Goal: Task Accomplishment & Management: Manage account settings

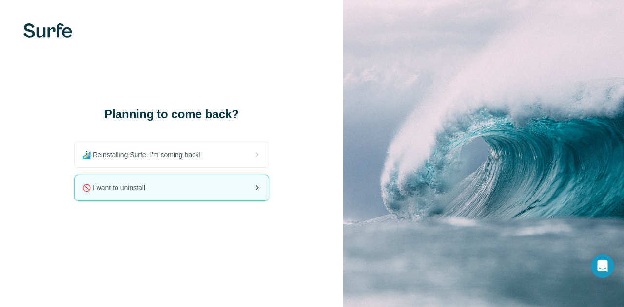
click at [149, 192] on span "🚫 I want to uninstall" at bounding box center [117, 188] width 71 height 10
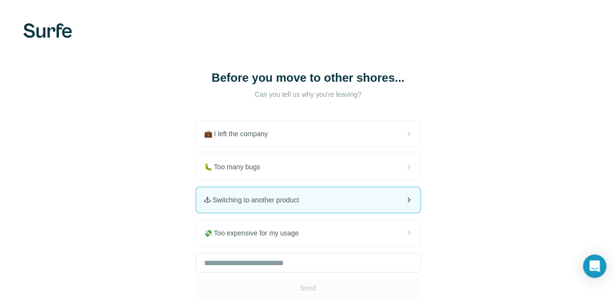
click at [196, 208] on div "🕹 Switching to another product" at bounding box center [308, 200] width 224 height 25
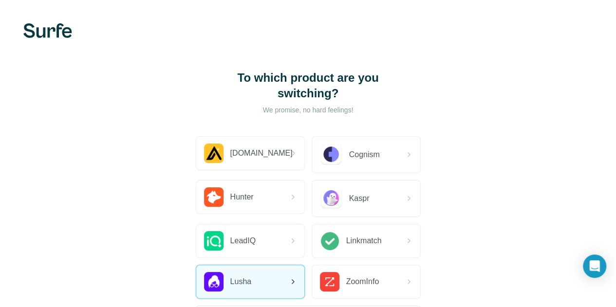
click at [230, 276] on span "Lusha" at bounding box center [240, 282] width 21 height 12
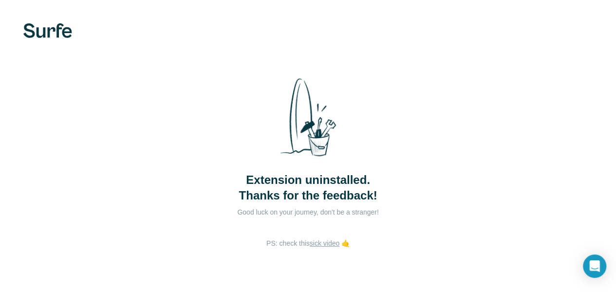
scroll to position [11, 0]
